Goal: Navigation & Orientation: Find specific page/section

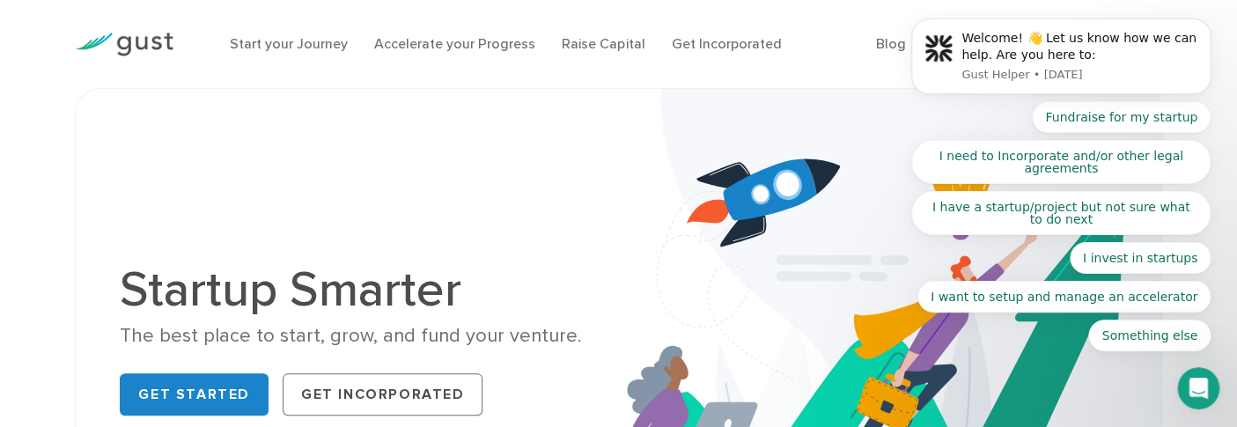
click at [705, 111] on img at bounding box center [874, 344] width 573 height 510
click at [634, 196] on img at bounding box center [874, 344] width 573 height 510
click at [859, 113] on img at bounding box center [874, 344] width 573 height 510
click at [159, 39] on img at bounding box center [124, 45] width 99 height 24
click at [1126, 48] on div "Welcome! 👋 Let us know how we can help. Are you here to:" at bounding box center [1080, 47] width 236 height 34
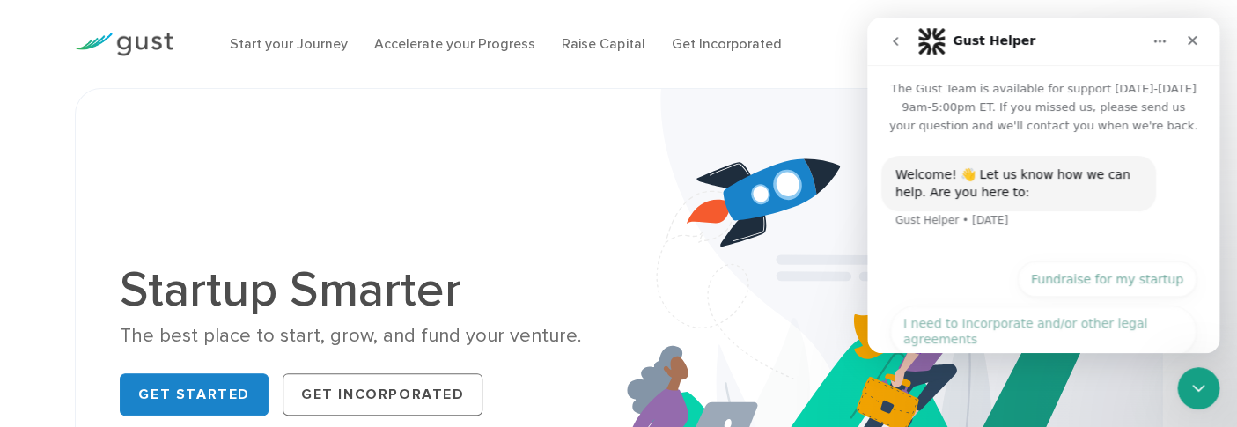
scroll to position [225, 0]
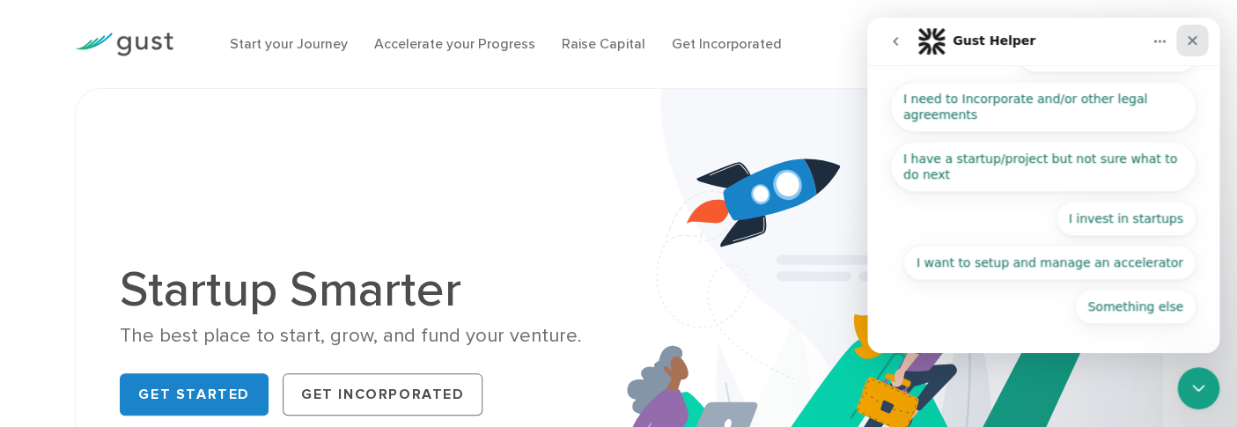
click at [1198, 40] on icon "Close" at bounding box center [1192, 40] width 14 height 14
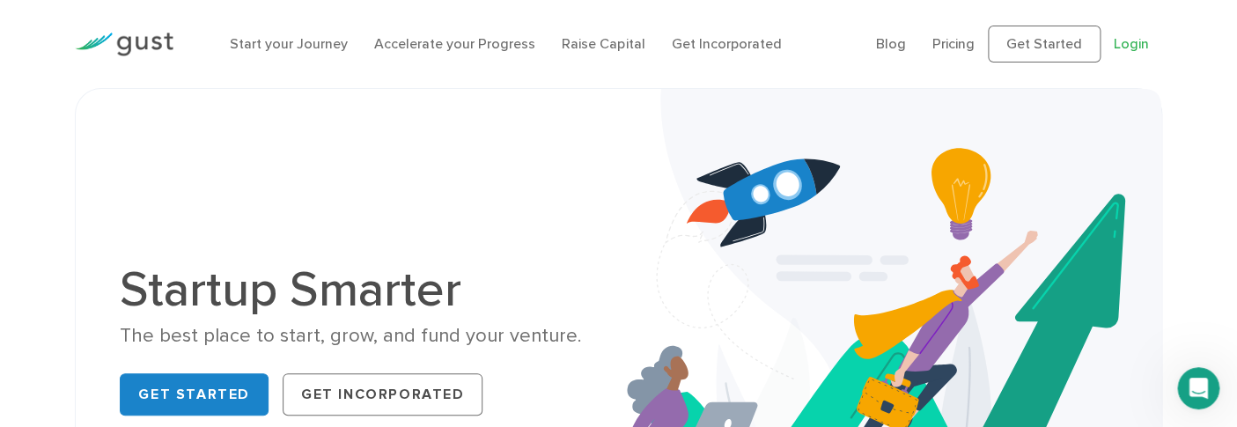
click at [1135, 46] on link "Login" at bounding box center [1131, 43] width 35 height 17
